Goal: Transaction & Acquisition: Download file/media

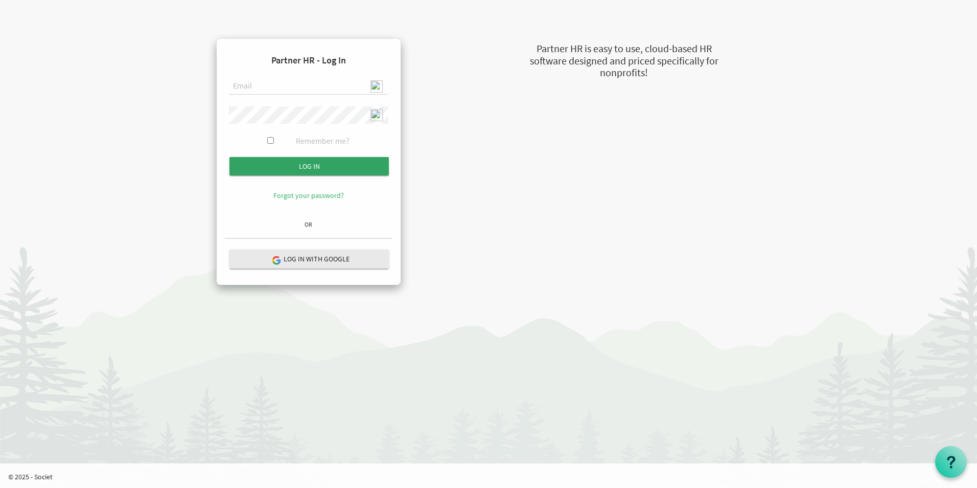
type input "admin@stepind.org"
click at [309, 166] on input "submit" at bounding box center [309, 166] width 159 height 18
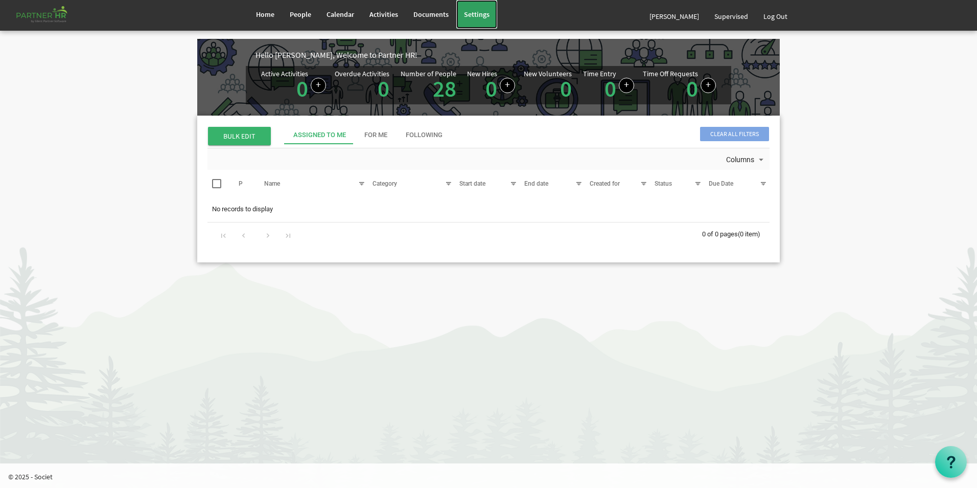
click at [485, 12] on span "Settings" at bounding box center [477, 14] width 26 height 9
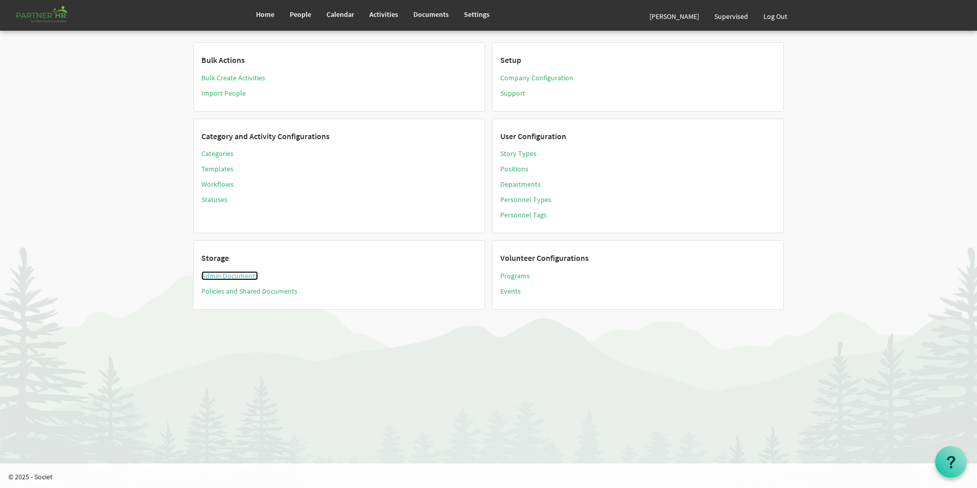
click at [214, 271] on link "Admin Documents" at bounding box center [229, 275] width 57 height 9
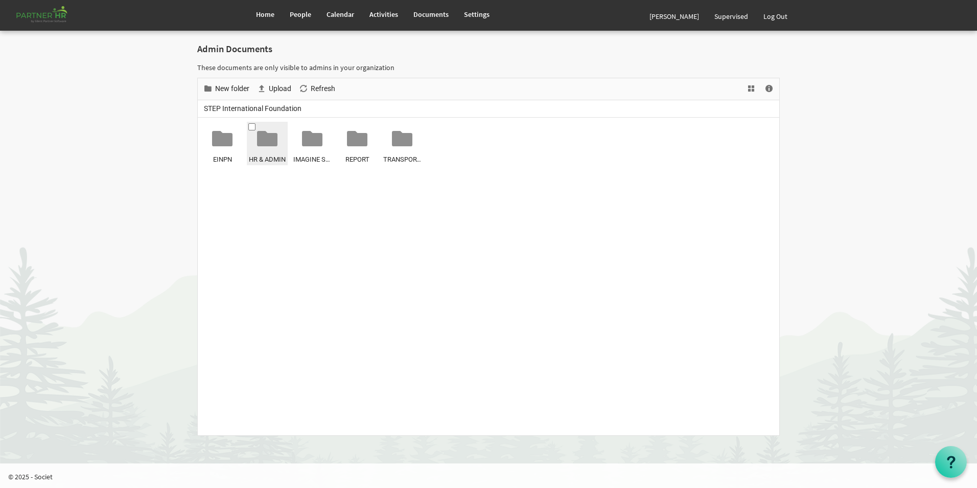
click at [262, 142] on div at bounding box center [267, 138] width 20 height 20
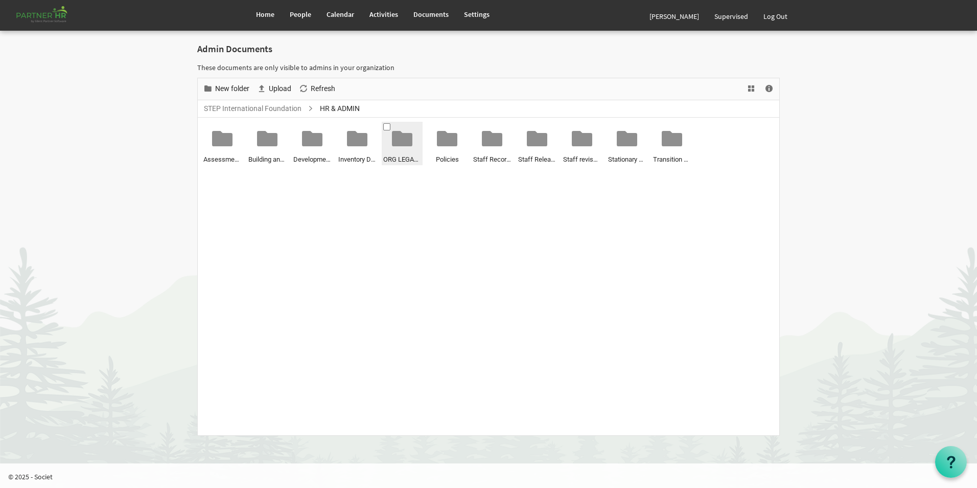
click at [405, 145] on div at bounding box center [402, 138] width 20 height 20
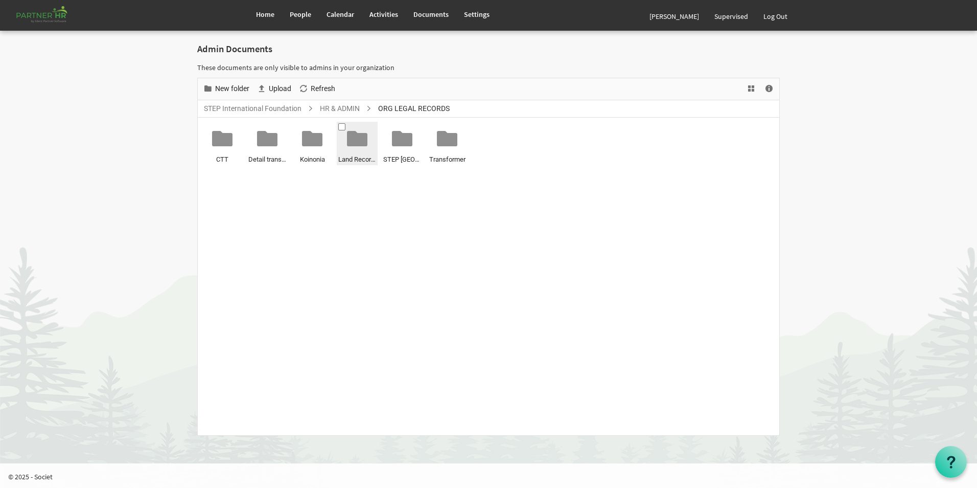
click at [357, 136] on div at bounding box center [357, 138] width 20 height 20
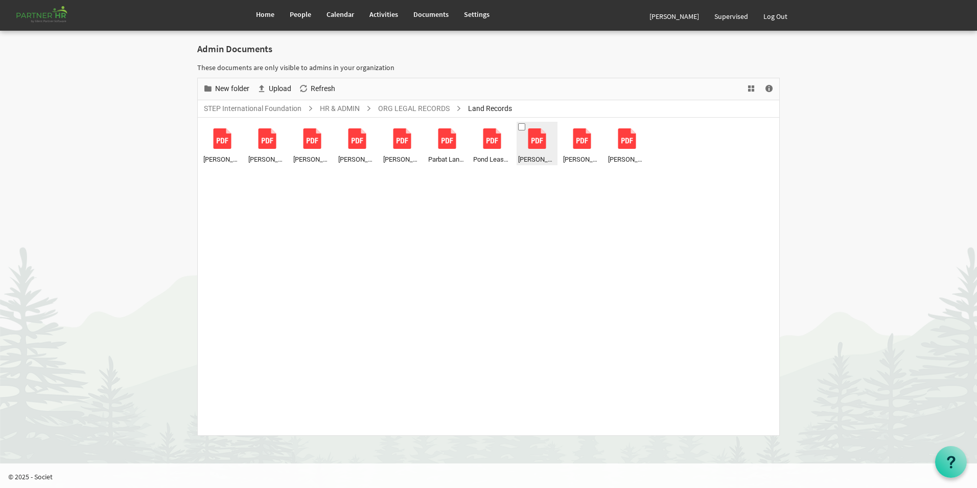
click at [539, 159] on span "[PERSON_NAME] 69 Dec..pdf" at bounding box center [537, 159] width 38 height 11
click at [305, 92] on span "Download" at bounding box center [299, 88] width 34 height 13
click at [517, 126] on ul "[PERSON_NAME] Land Patta.pdf Chandanlal Nayak Land Patta.pdf [PERSON_NAME] Land…" at bounding box center [489, 276] width 582 height 317
click at [524, 127] on span at bounding box center [521, 126] width 7 height 7
click at [567, 129] on span at bounding box center [566, 126] width 7 height 7
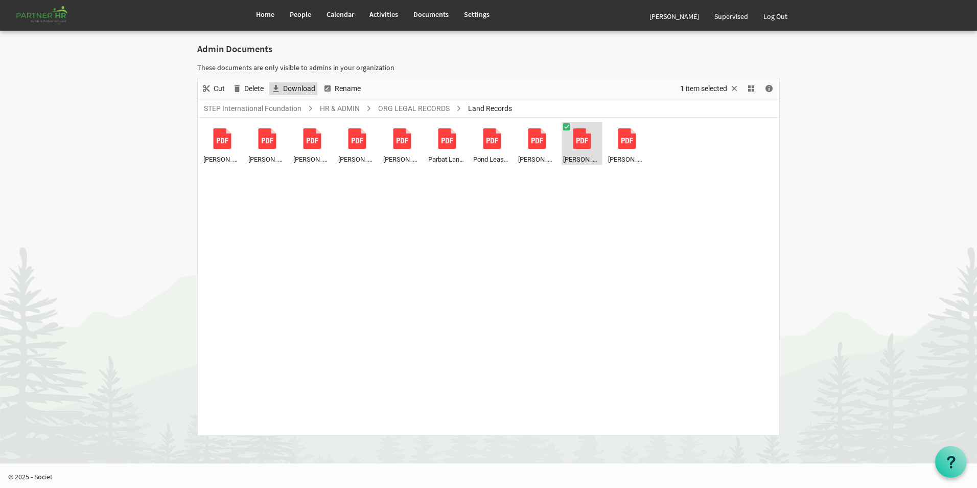
click at [308, 90] on span "Download" at bounding box center [299, 88] width 34 height 13
drag, startPoint x: 273, startPoint y: 12, endPoint x: 298, endPoint y: 27, distance: 28.2
click at [273, 12] on span "Home" at bounding box center [265, 14] width 18 height 9
